Goal: Task Accomplishment & Management: Contribute content

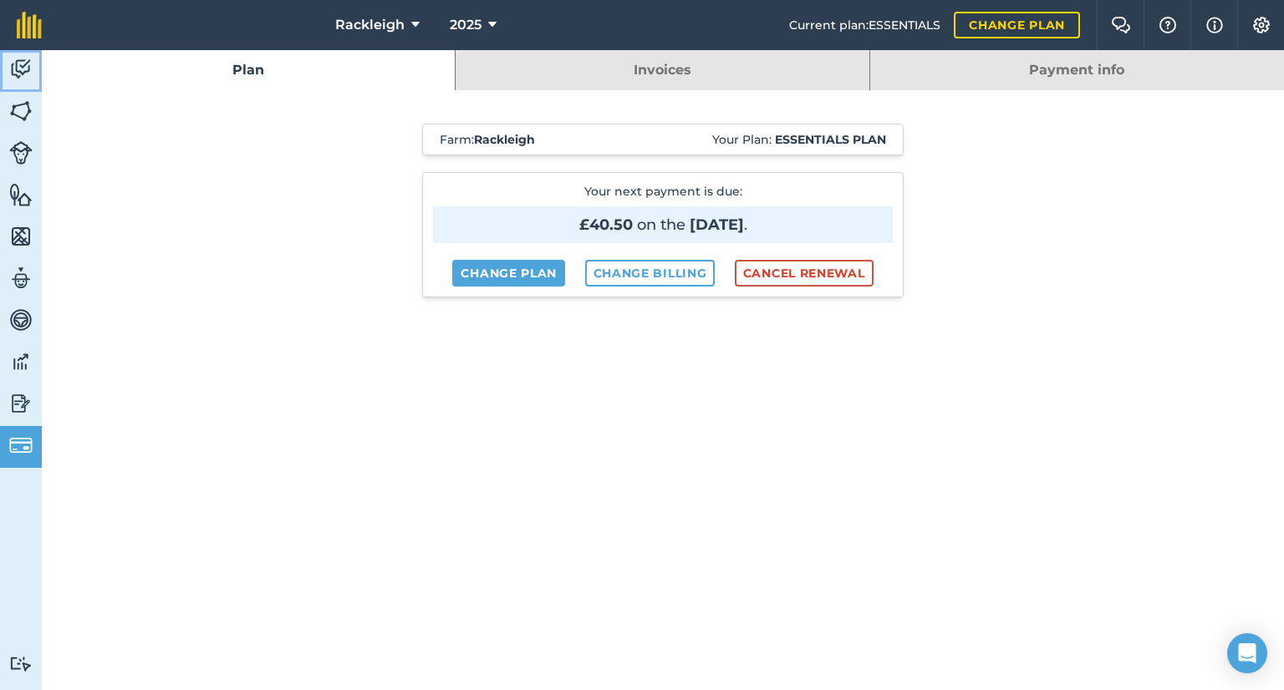
click at [18, 74] on img at bounding box center [20, 69] width 23 height 25
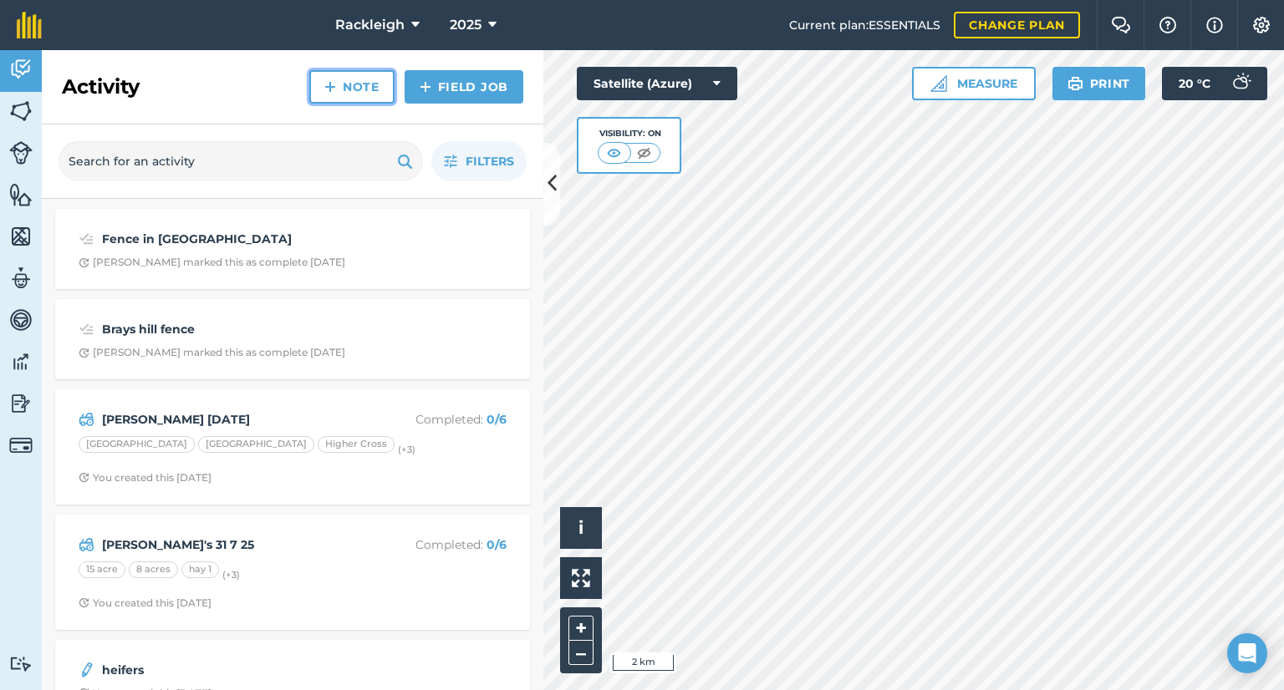
click at [354, 79] on link "Note" at bounding box center [351, 86] width 85 height 33
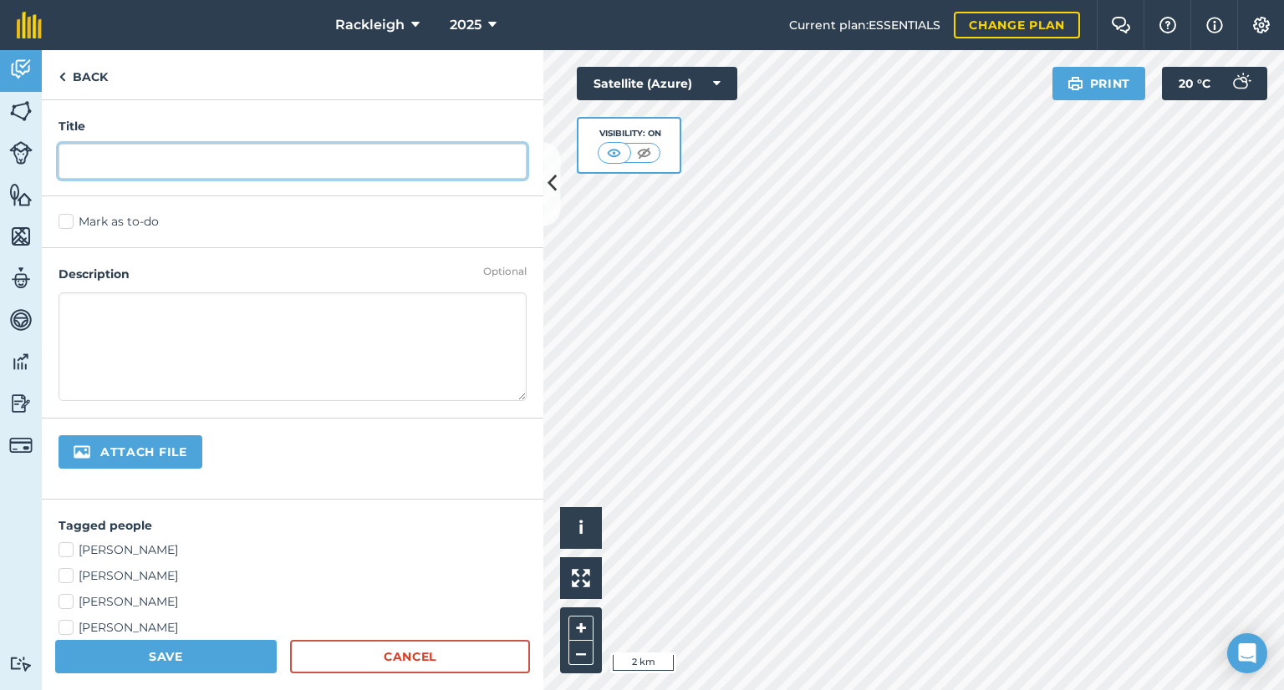
click at [200, 166] on input "text" at bounding box center [293, 161] width 468 height 35
type input "Fence in 7 acres"
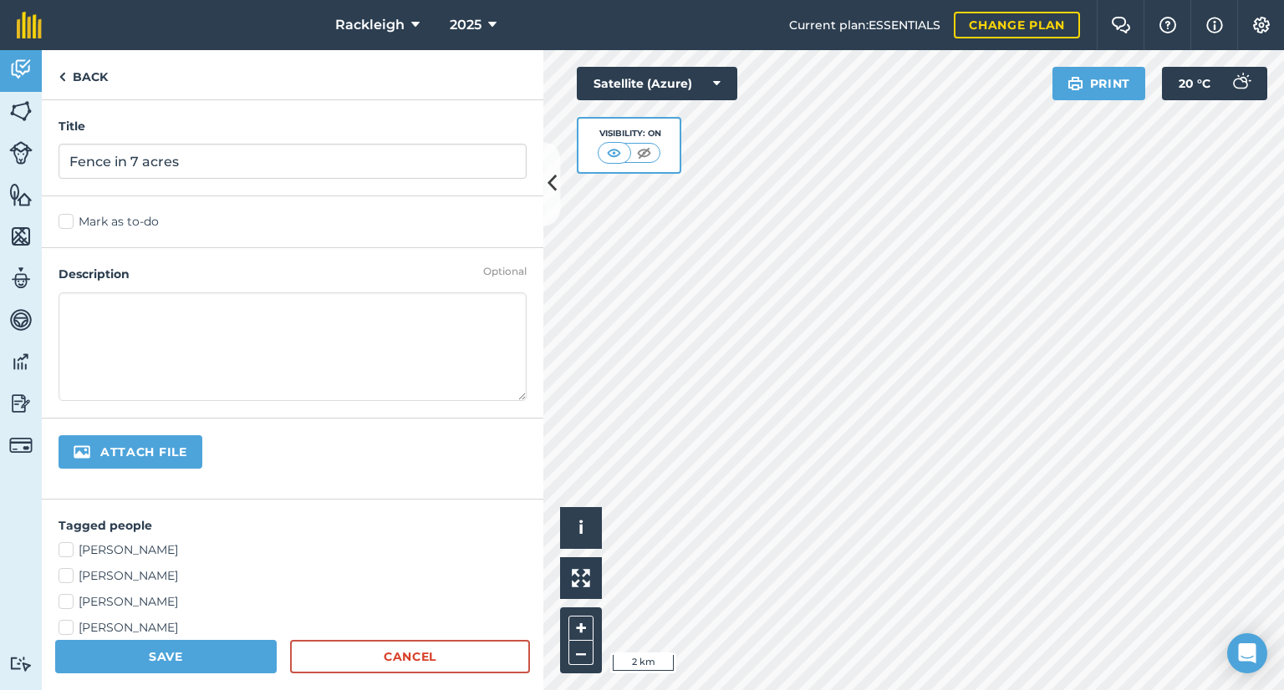
click at [237, 304] on textarea at bounding box center [293, 347] width 468 height 109
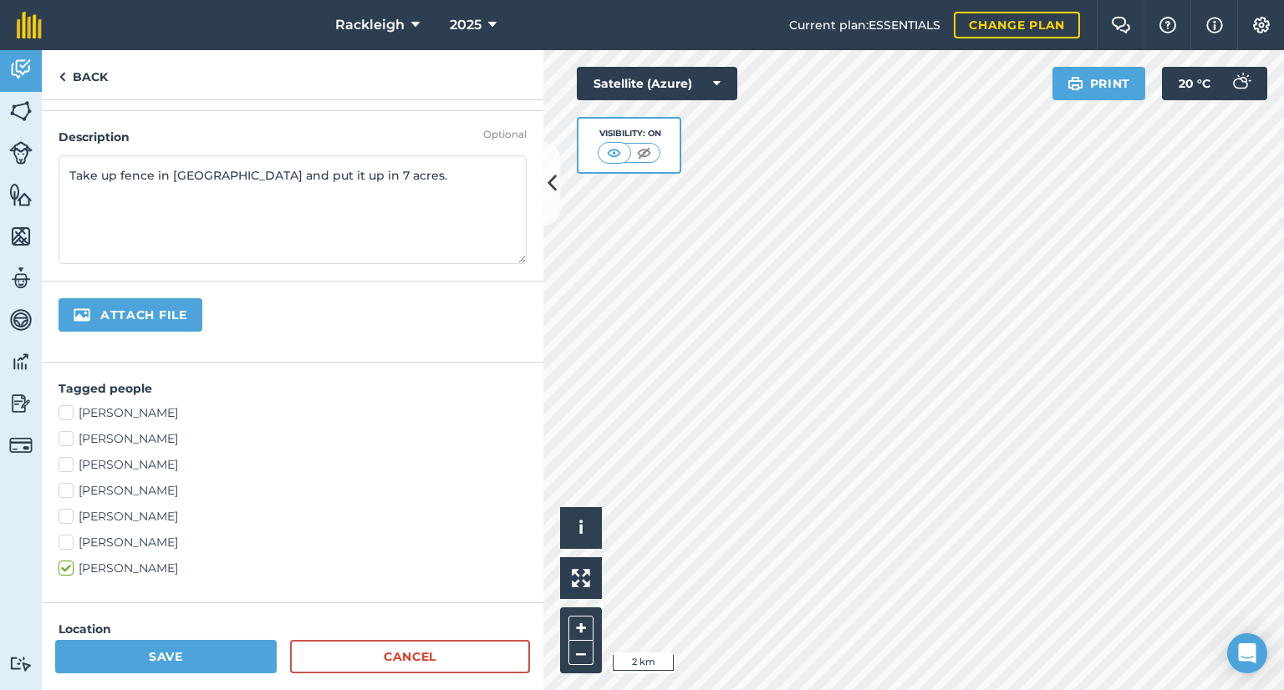
scroll to position [167, 0]
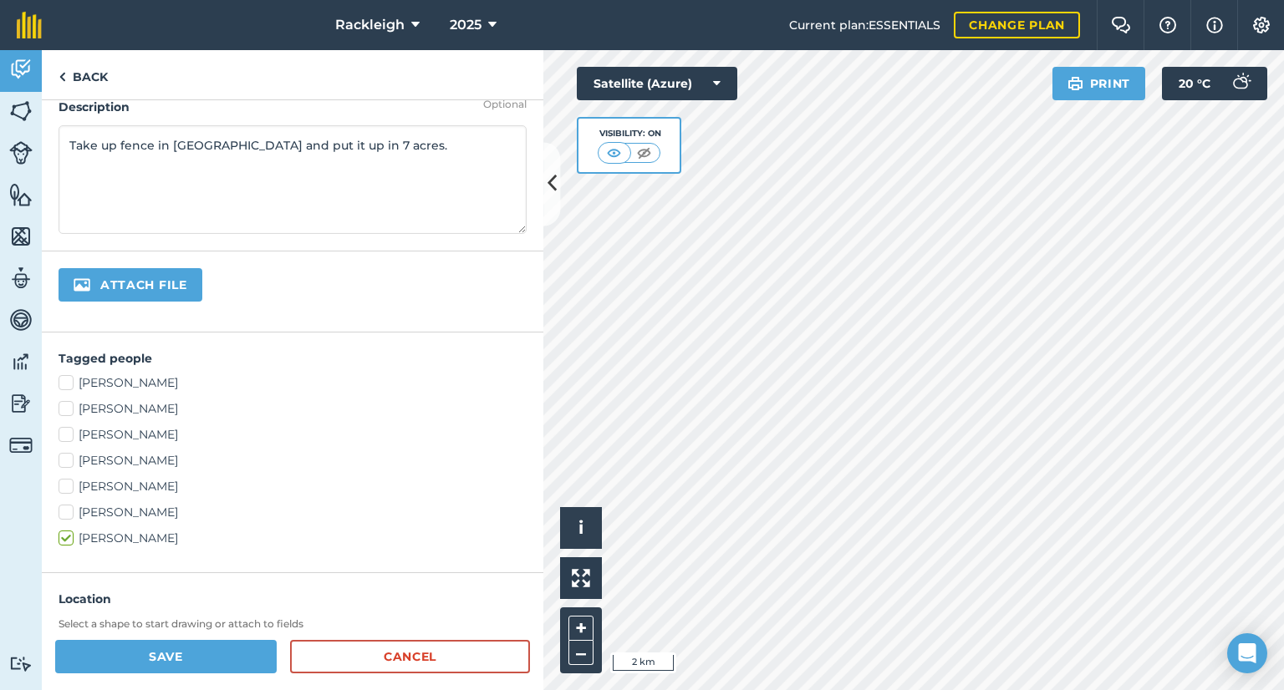
type textarea "Take up fence in [GEOGRAPHIC_DATA] and put it up in 7 acres."
click at [67, 532] on label "[PERSON_NAME]" at bounding box center [293, 539] width 468 height 18
click at [67, 532] on input "[PERSON_NAME]" at bounding box center [64, 535] width 11 height 11
checkbox input "false"
click at [65, 485] on label "[PERSON_NAME]" at bounding box center [293, 487] width 468 height 18
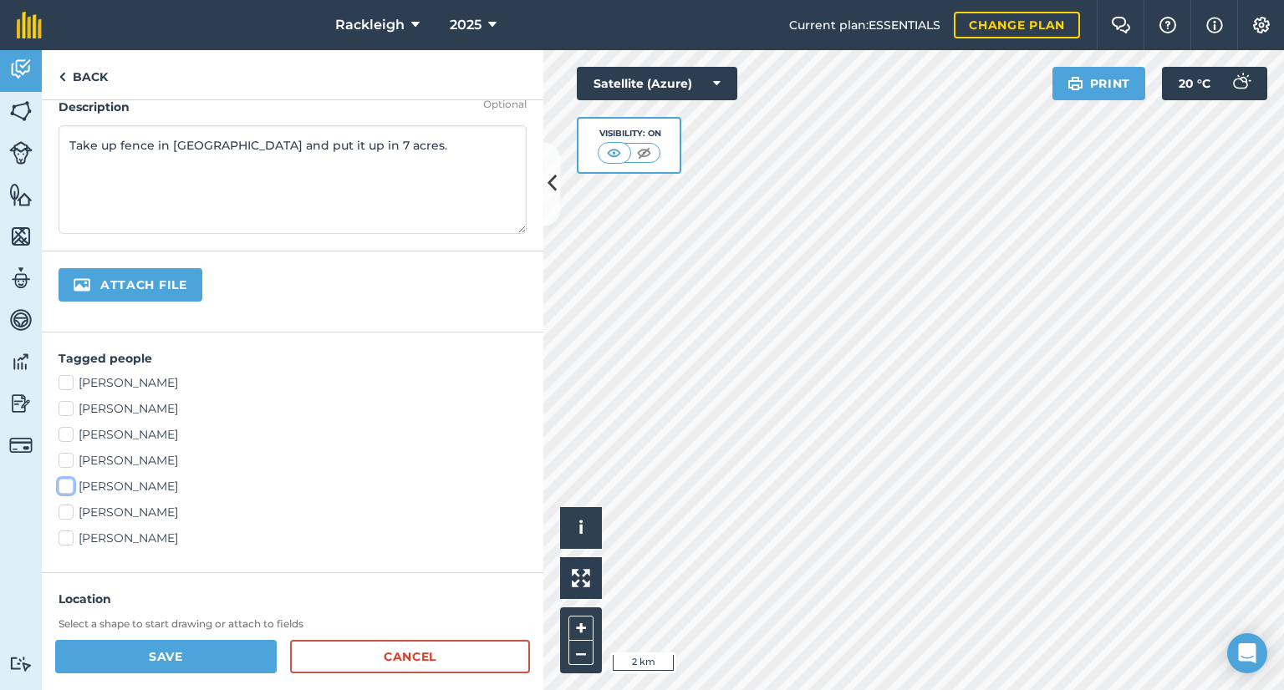
click at [65, 485] on input "[PERSON_NAME]" at bounding box center [64, 483] width 11 height 11
checkbox input "true"
click at [65, 380] on label "[PERSON_NAME]" at bounding box center [293, 383] width 468 height 18
click at [65, 380] on input "[PERSON_NAME]" at bounding box center [64, 379] width 11 height 11
checkbox input "true"
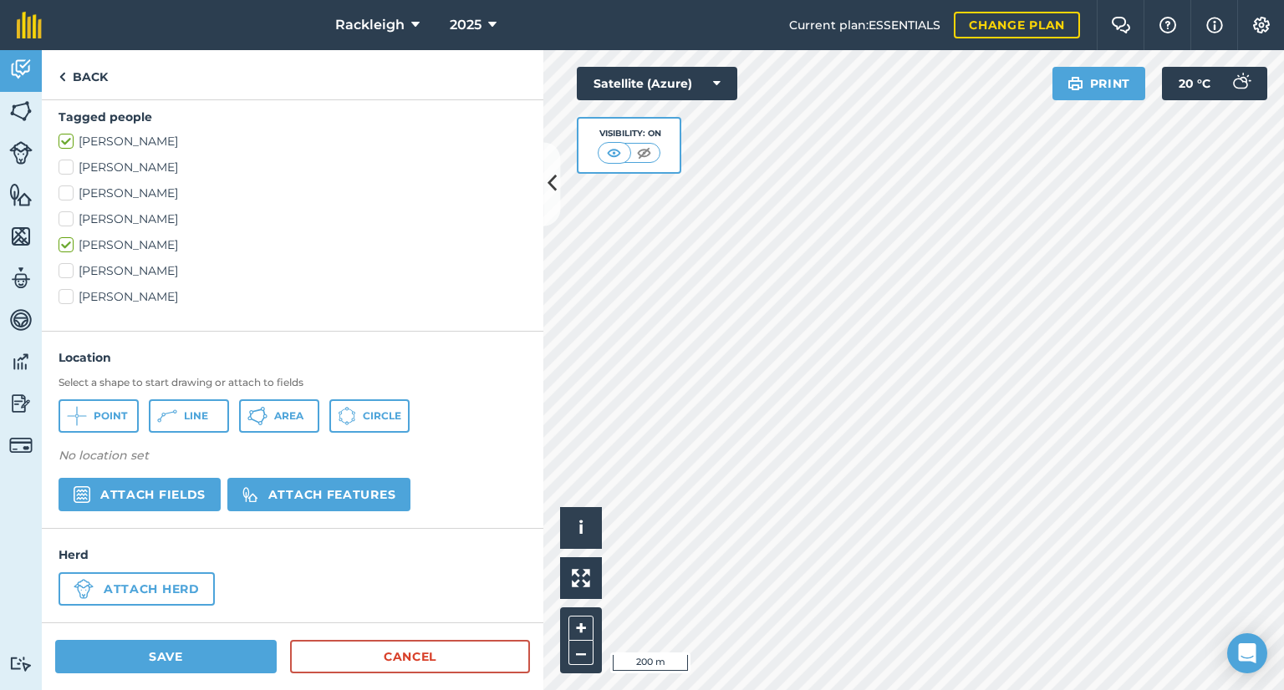
scroll to position [406, 0]
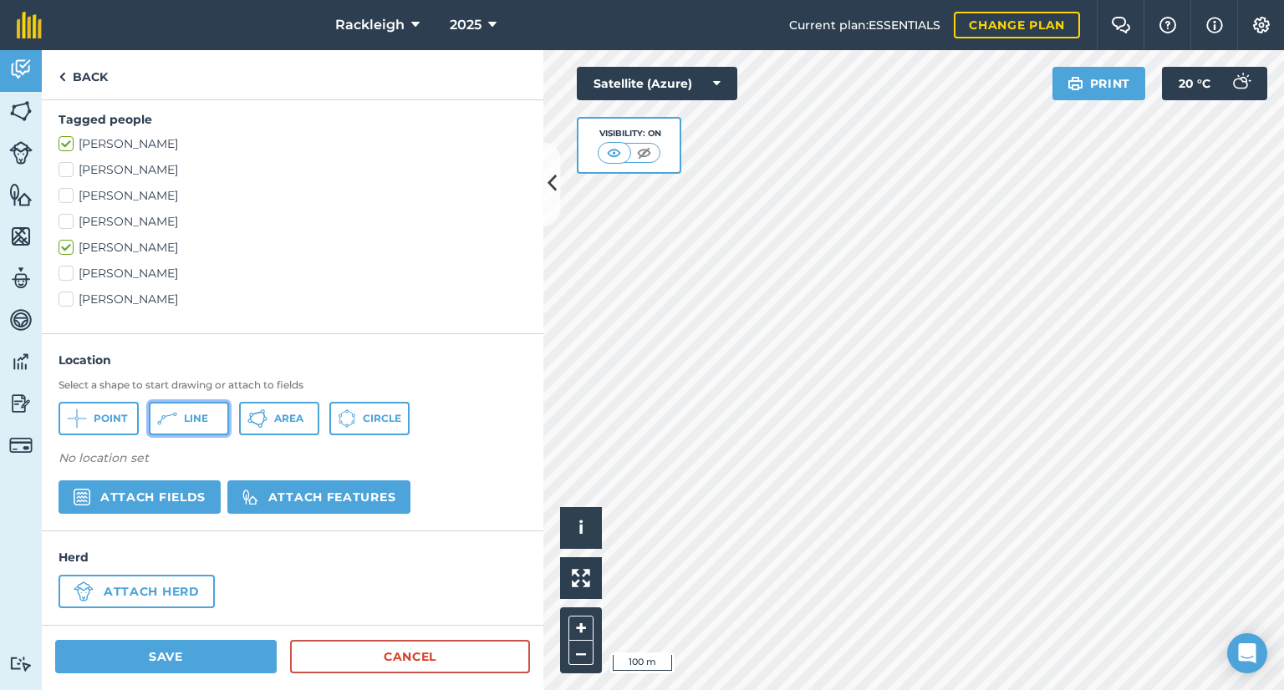
click at [215, 415] on button "Line" at bounding box center [189, 418] width 80 height 33
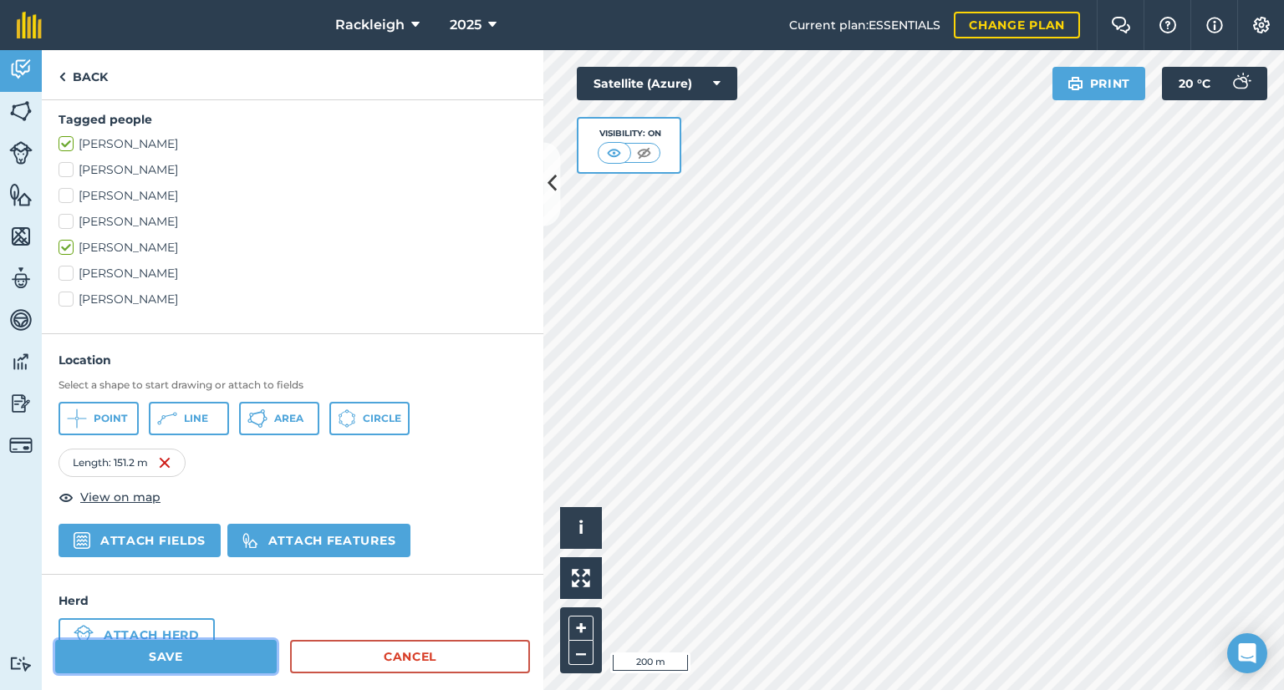
click at [160, 666] on button "Save" at bounding box center [165, 656] width 221 height 33
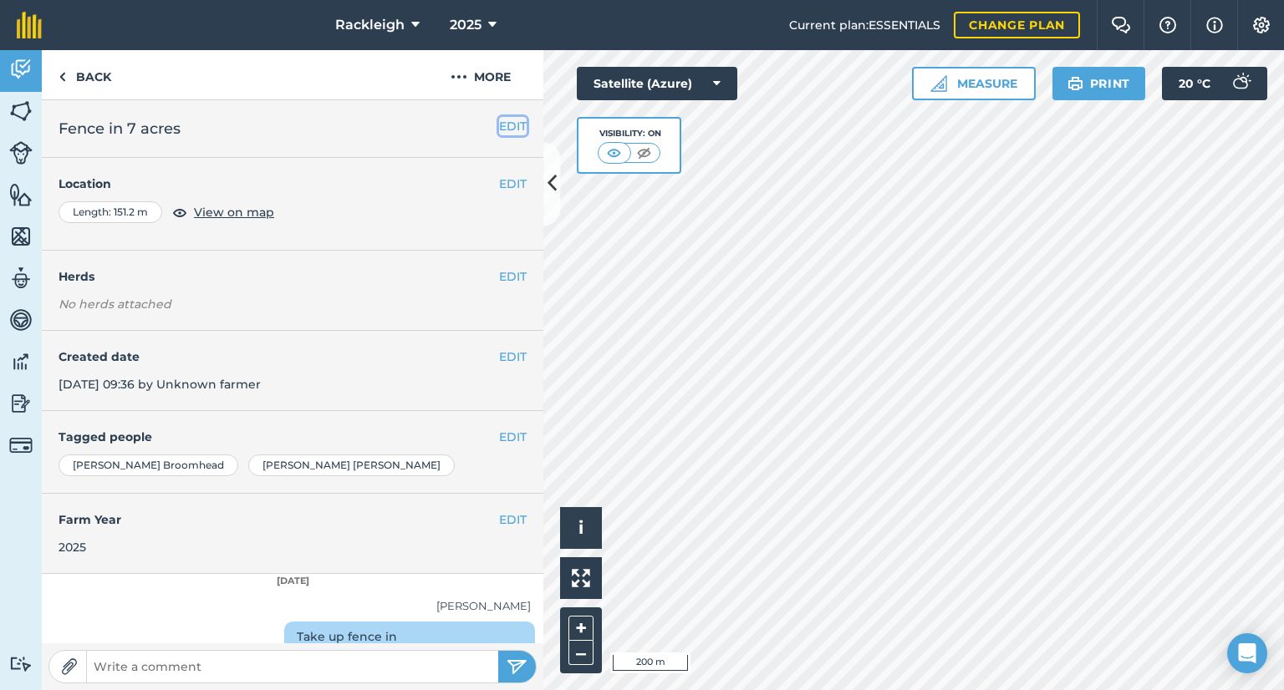
click at [499, 124] on button "EDIT" at bounding box center [513, 126] width 28 height 18
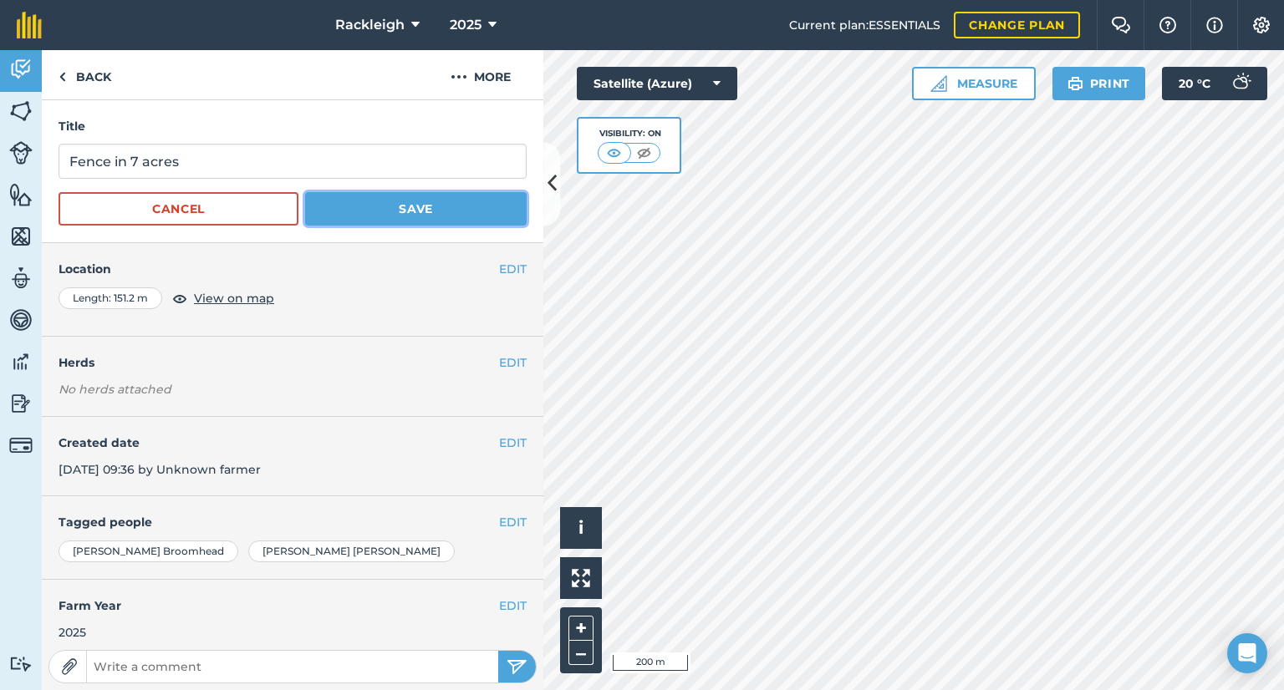
click at [428, 205] on button "Save" at bounding box center [415, 208] width 221 height 33
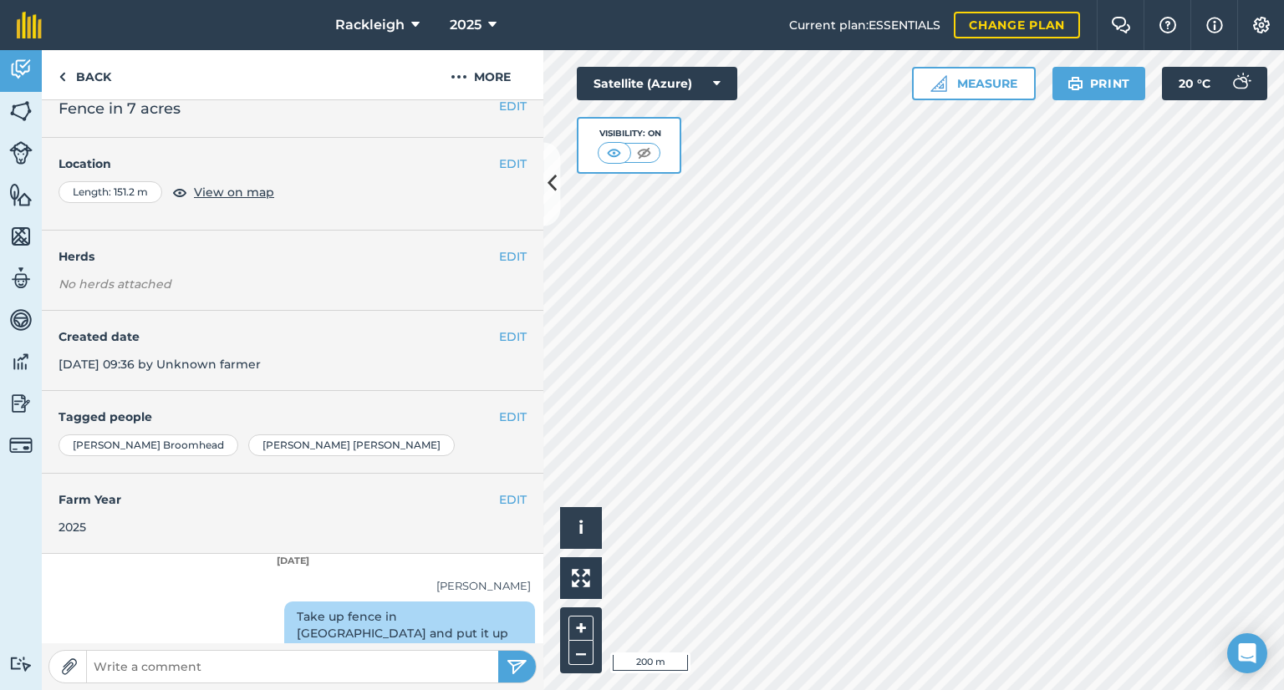
scroll to position [32, 0]
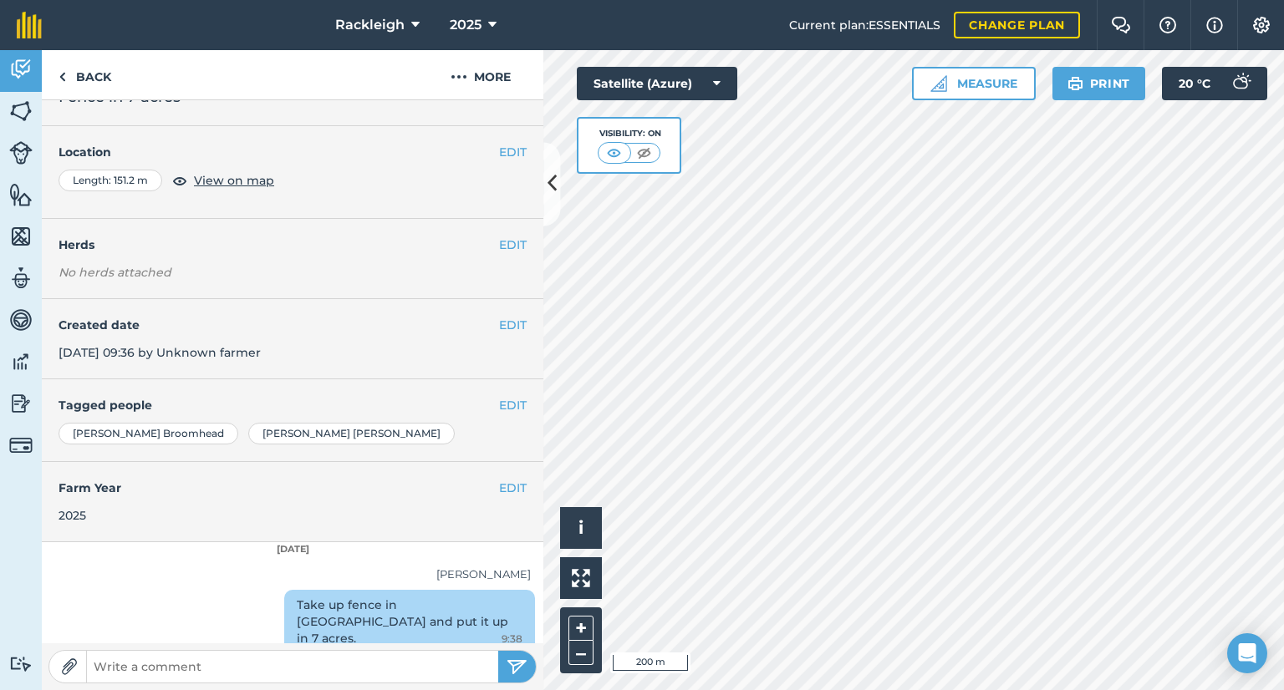
click at [408, 623] on div "Take up fence in [GEOGRAPHIC_DATA] and put it up in 7 acres. 9:38" at bounding box center [409, 622] width 251 height 65
click at [241, 670] on input "text" at bounding box center [292, 666] width 411 height 23
type input "The cows can then be let into 7 acres"
click at [513, 676] on img "submit" at bounding box center [516, 667] width 21 height 20
